Goal: Information Seeking & Learning: Check status

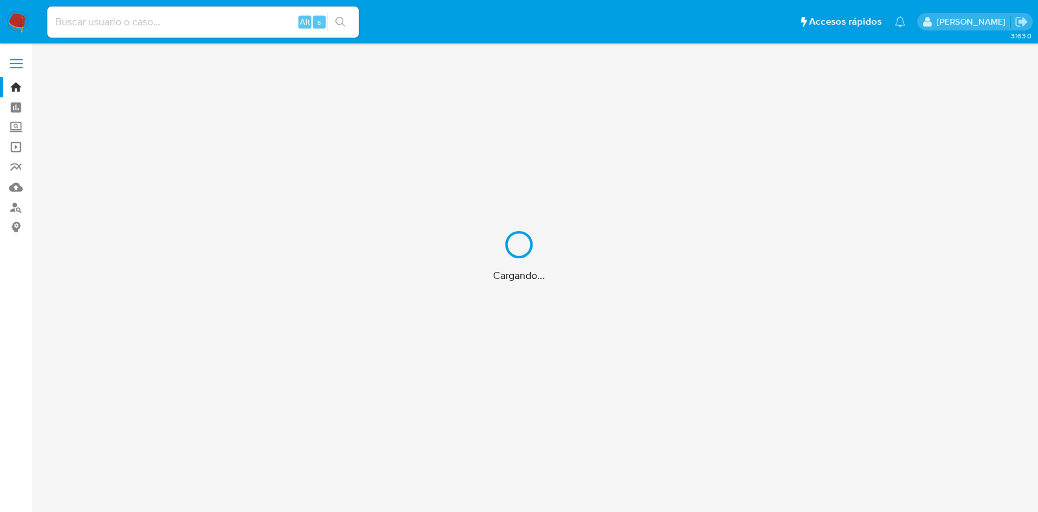
click at [138, 14] on div "Cargando..." at bounding box center [519, 256] width 1038 height 512
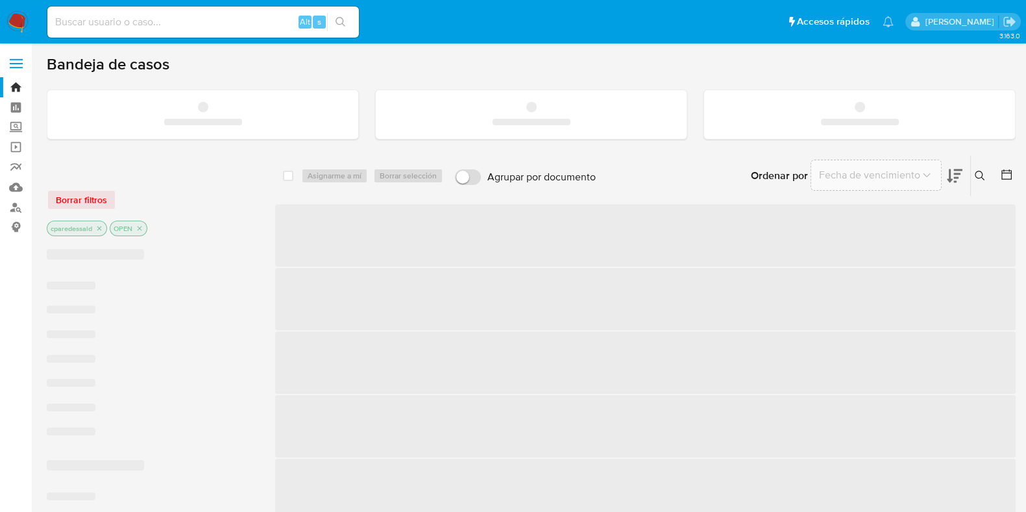
click at [140, 24] on input at bounding box center [202, 22] width 311 height 17
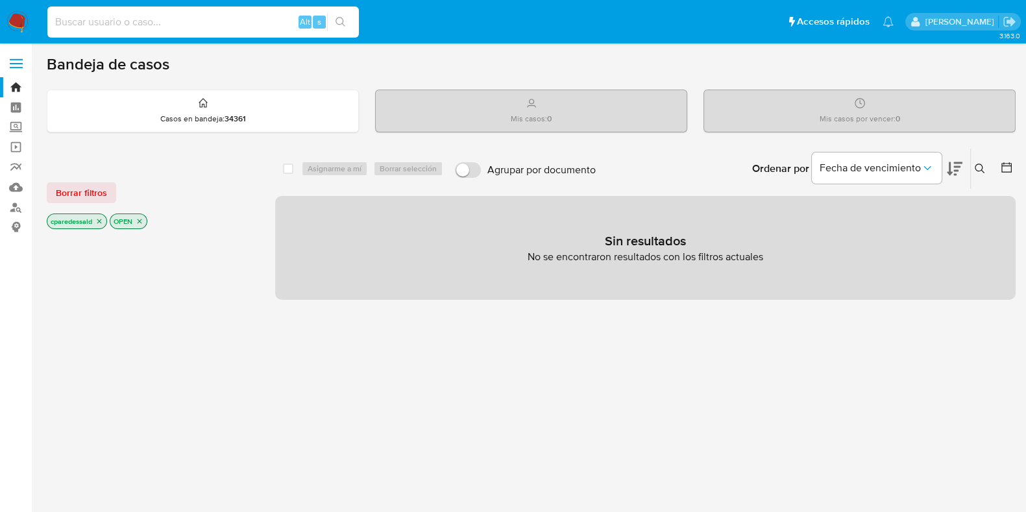
paste input "682101591"
type input "682101591"
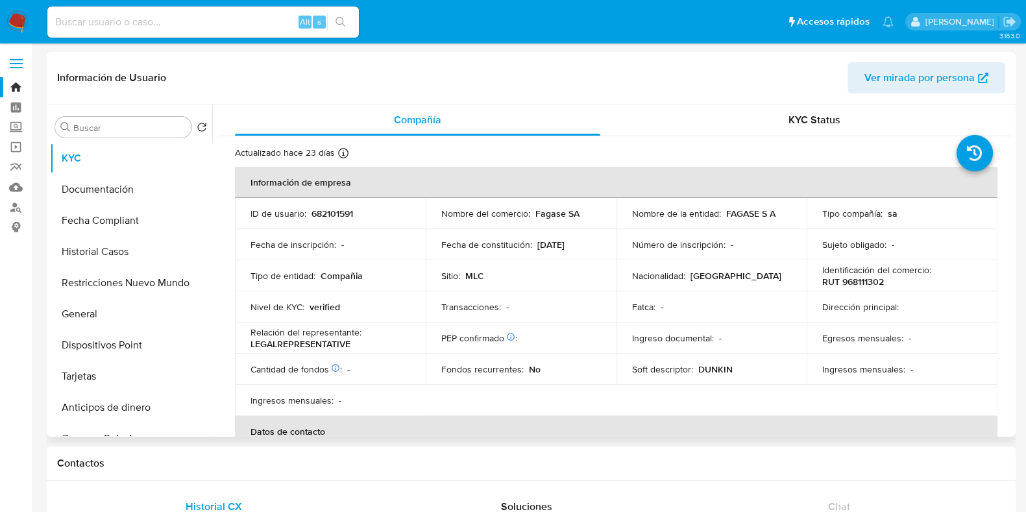
select select "10"
drag, startPoint x: 706, startPoint y: 211, endPoint x: 796, endPoint y: 212, distance: 90.2
click at [796, 212] on td "Nombre de la entidad : FAGASE S A" at bounding box center [711, 213] width 191 height 31
click at [136, 228] on button "Fecha Compliant" at bounding box center [126, 220] width 152 height 31
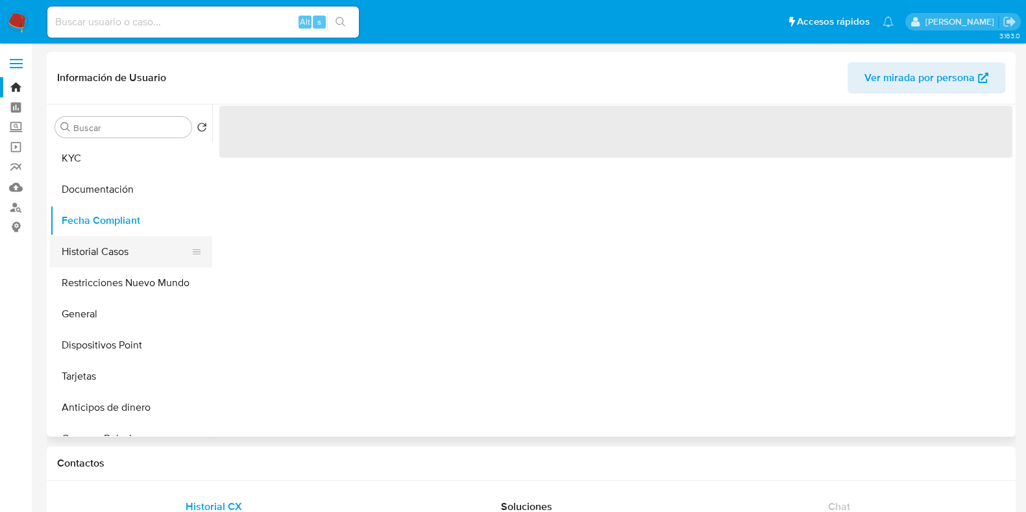
click at [136, 266] on button "Historial Casos" at bounding box center [126, 251] width 152 height 31
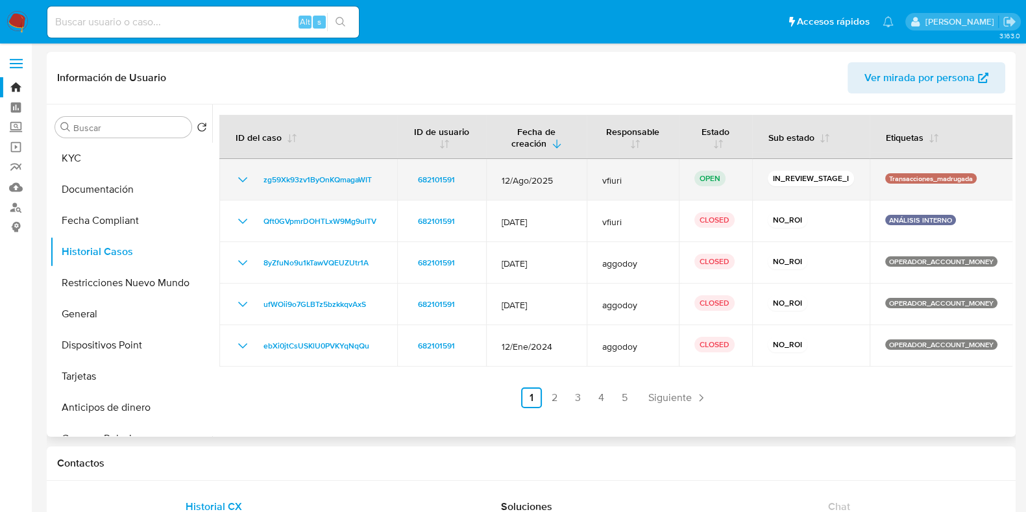
click at [912, 175] on p "Transacciones_madrugada" at bounding box center [930, 178] width 91 height 10
click at [240, 182] on icon "Mostrar/Ocultar" at bounding box center [243, 180] width 16 height 16
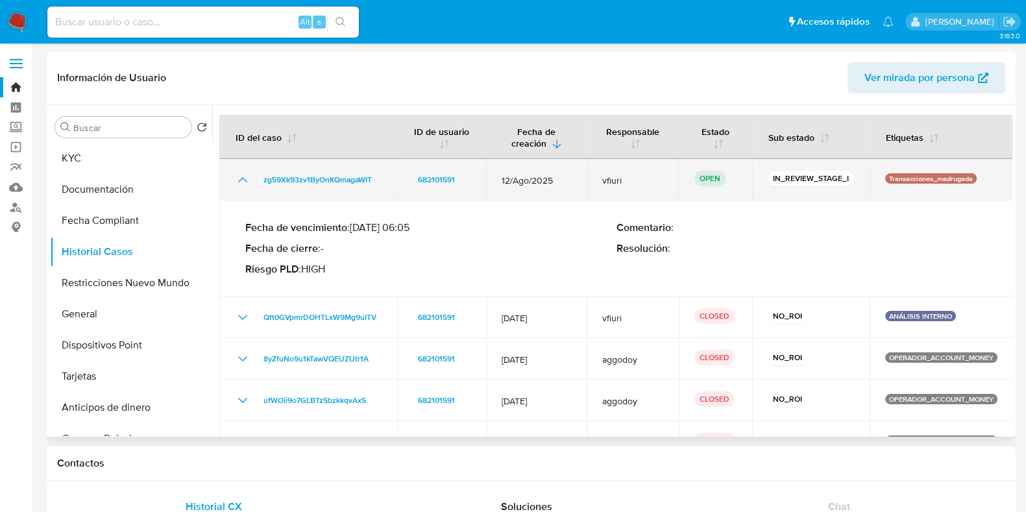
click at [240, 182] on icon "Mostrar/Ocultar" at bounding box center [243, 180] width 16 height 16
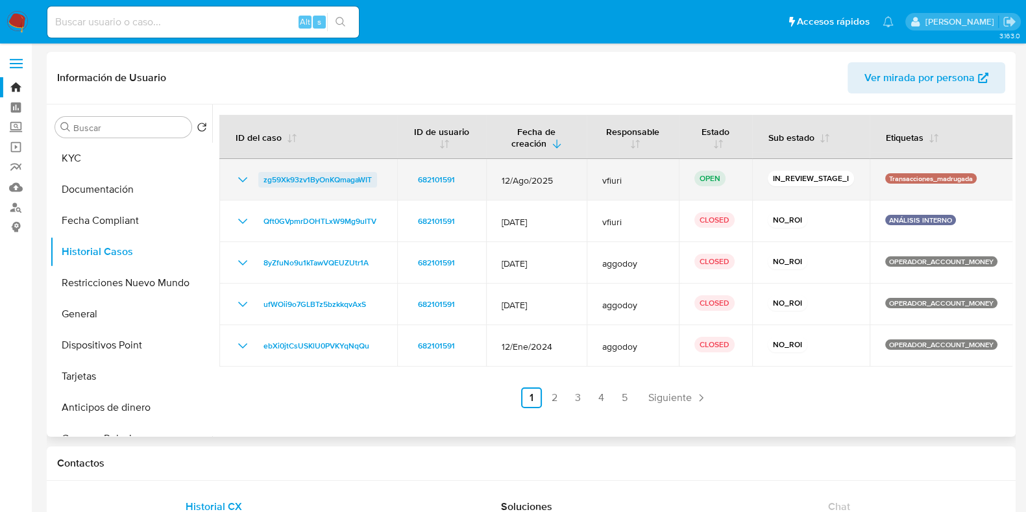
click at [319, 181] on span "zg59Xk93zv1ByOnKQmagaWIT" at bounding box center [317, 180] width 108 height 16
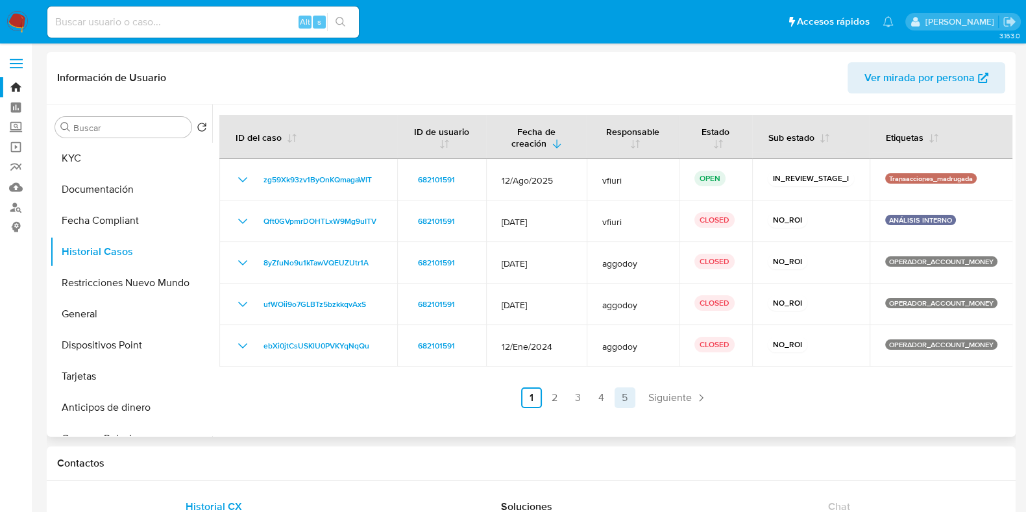
click at [616, 404] on link "5" at bounding box center [624, 397] width 21 height 21
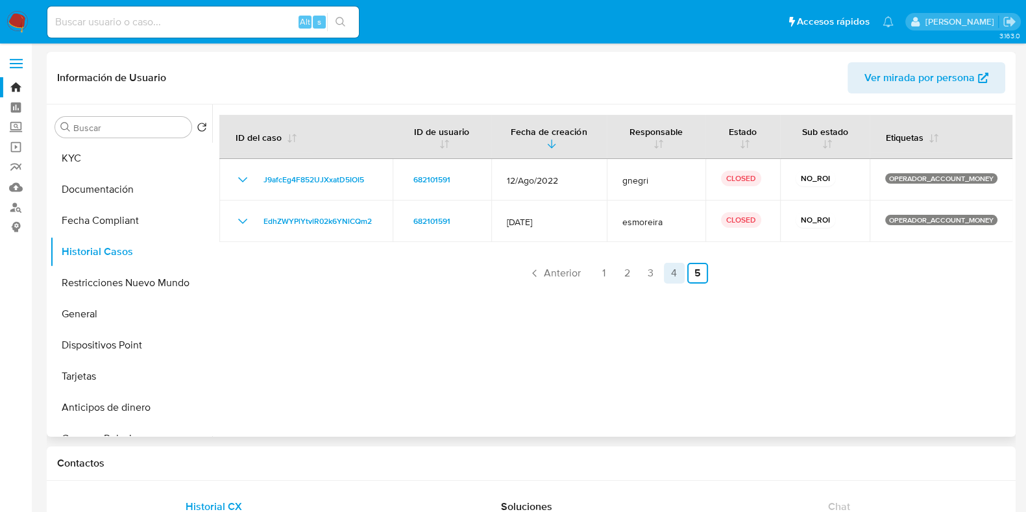
click at [664, 272] on link "4" at bounding box center [674, 273] width 21 height 21
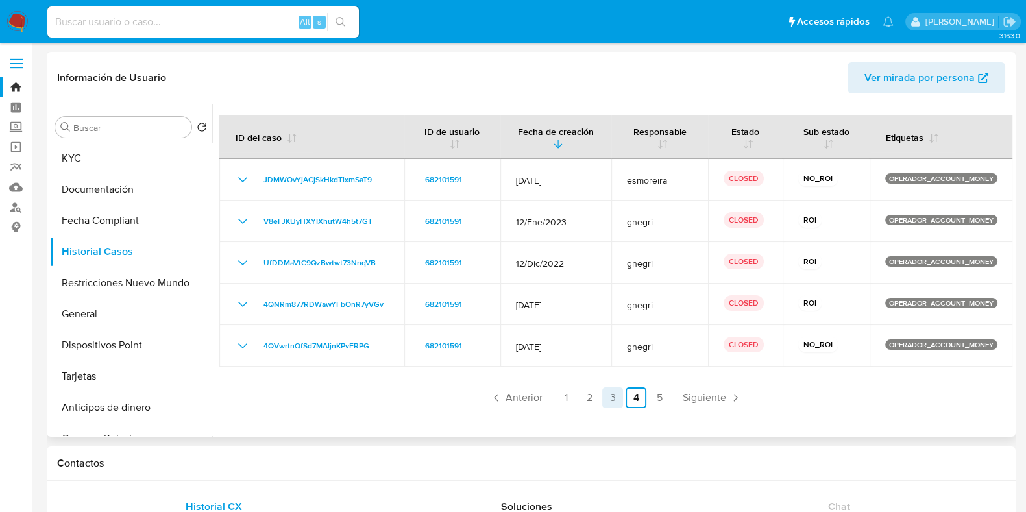
click at [606, 394] on link "3" at bounding box center [612, 397] width 21 height 21
click at [579, 398] on link "2" at bounding box center [589, 397] width 21 height 21
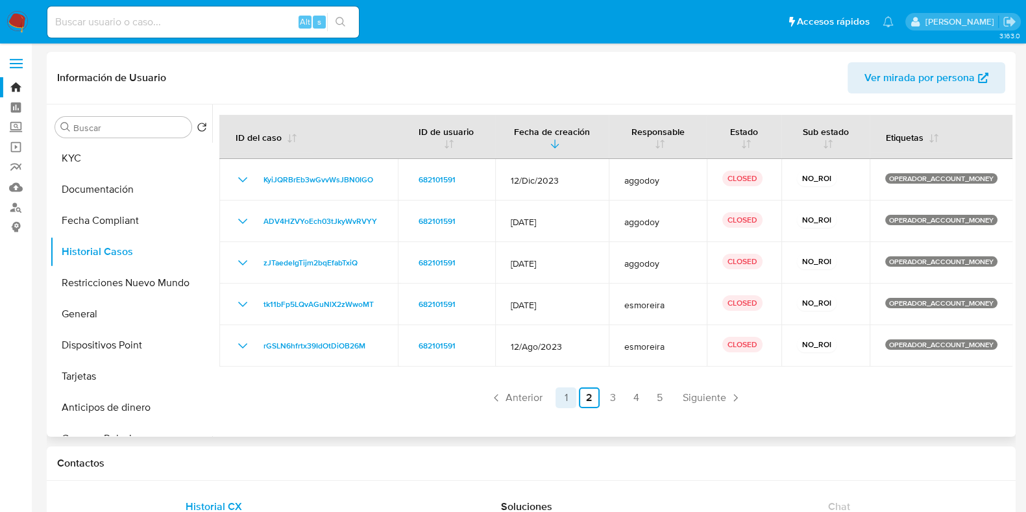
click at [558, 400] on link "1" at bounding box center [565, 397] width 21 height 21
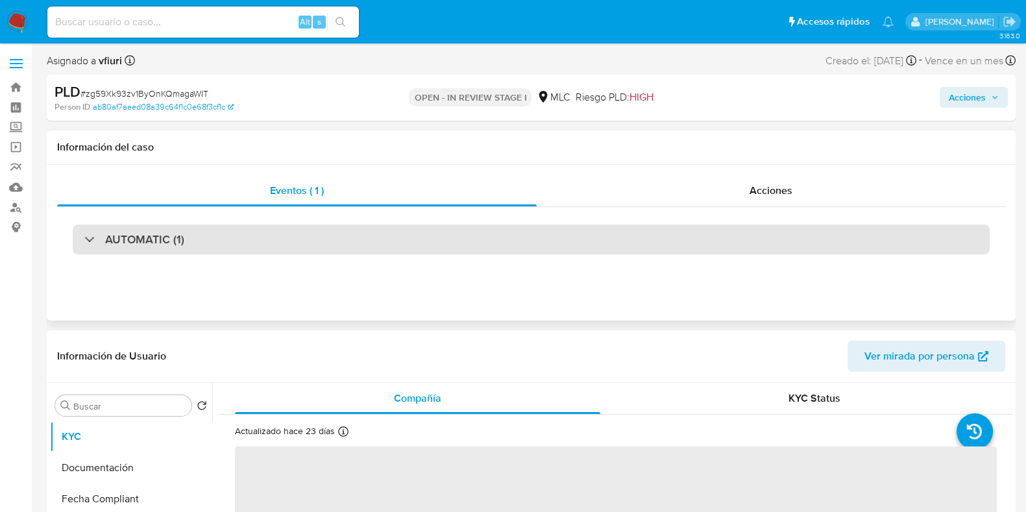
click at [425, 241] on div "AUTOMATIC (1)" at bounding box center [531, 239] width 917 height 30
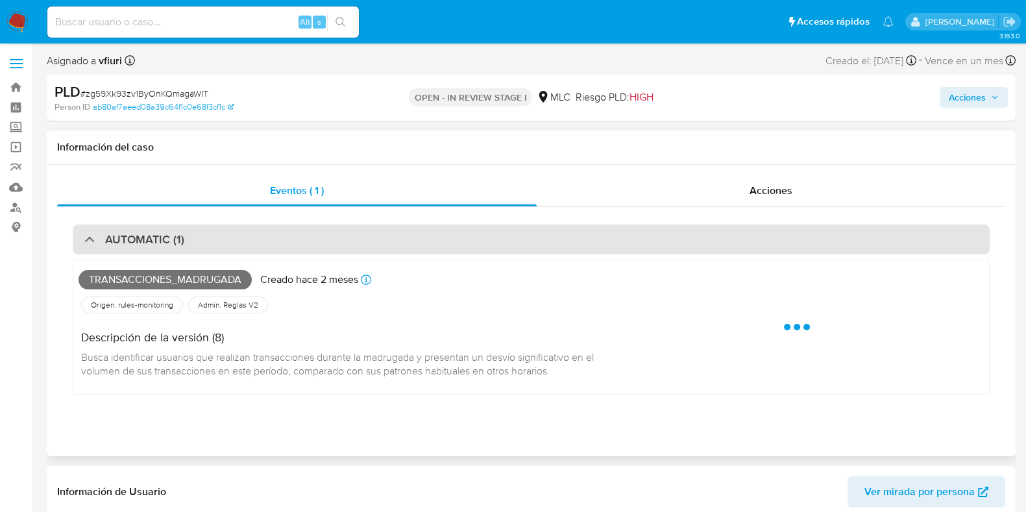
select select "10"
